Goal: Check status: Check status

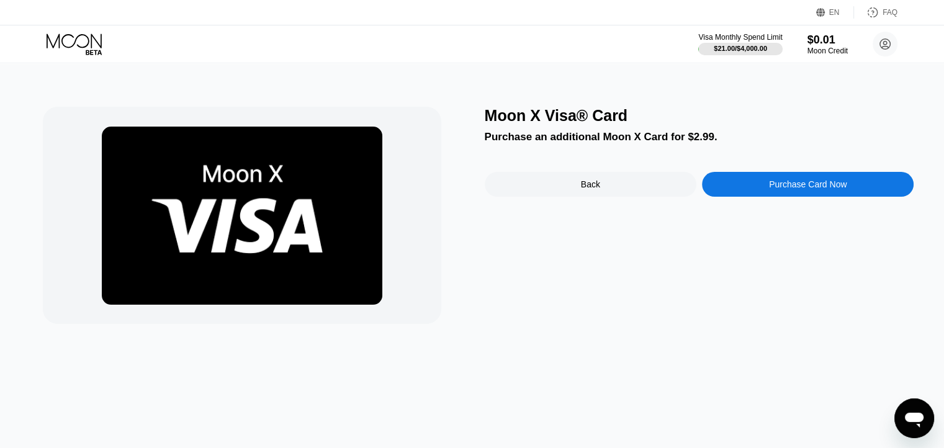
click at [101, 31] on div "Visa Monthly Spend Limit $21.00 / $4,000.00 $0.01 Moon Credit James [EMAIL_ADDR…" at bounding box center [472, 43] width 944 height 37
click at [94, 37] on icon at bounding box center [76, 45] width 58 height 22
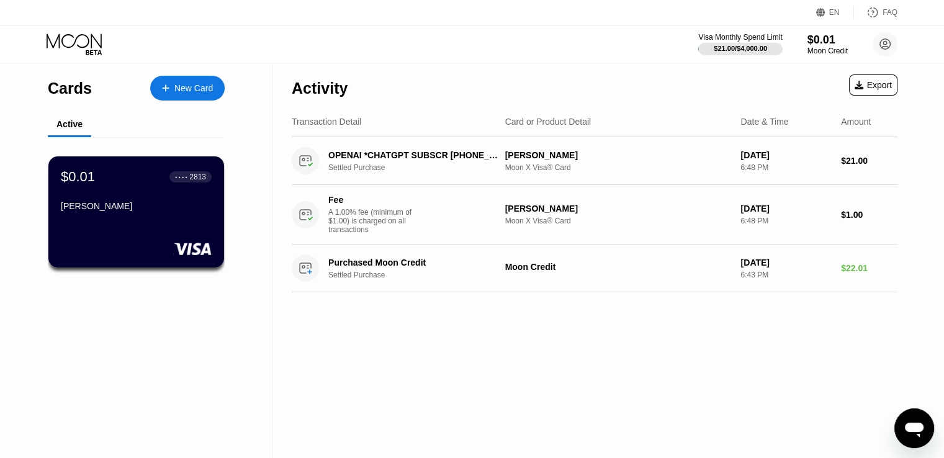
click at [0, 121] on div "Cards New Card Active $0.01 ● ● ● ● 2813 [PERSON_NAME]" at bounding box center [136, 260] width 273 height 395
click at [181, 216] on div "[PERSON_NAME]" at bounding box center [136, 208] width 152 height 15
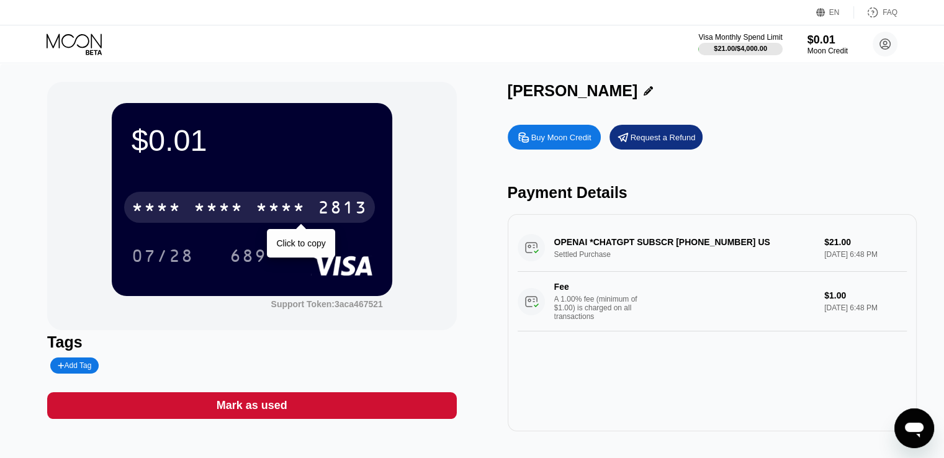
click at [189, 212] on div "* * * * * * * * * * * * 2813" at bounding box center [249, 207] width 251 height 31
